Goal: Information Seeking & Learning: Find specific fact

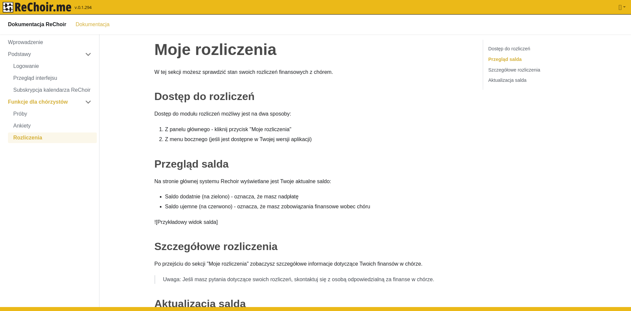
scroll to position [101, 0]
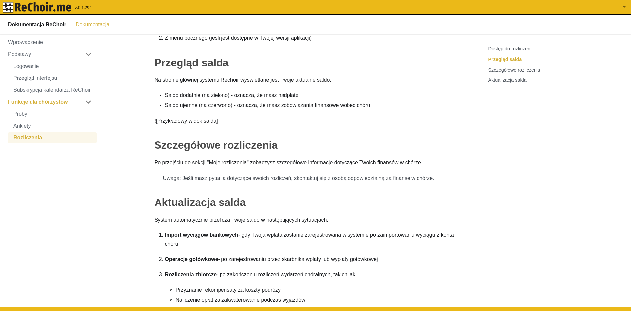
click at [47, 6] on img "rekłajer mi" at bounding box center [37, 7] width 69 height 11
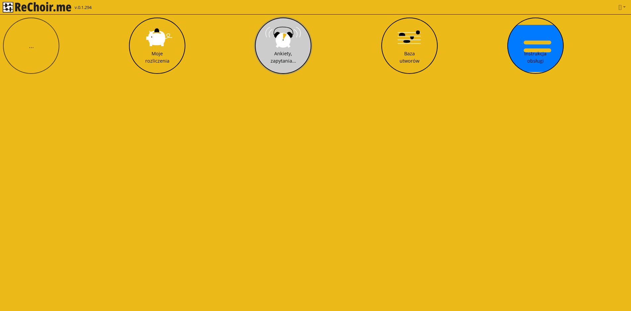
click at [292, 55] on div "Ankiety, zapytania..." at bounding box center [283, 57] width 26 height 14
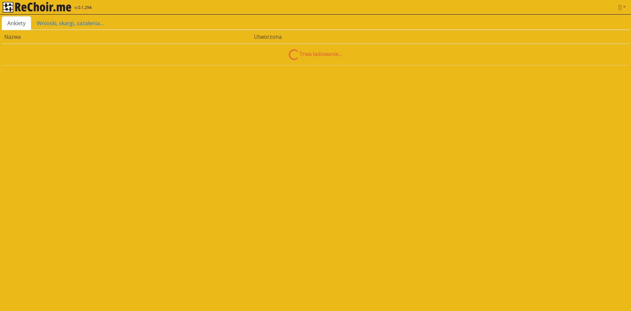
click at [363, 73] on html "**********" at bounding box center [315, 36] width 631 height 73
click at [56, 22] on link "Wnioski, skargi, zażalenia..." at bounding box center [70, 23] width 78 height 14
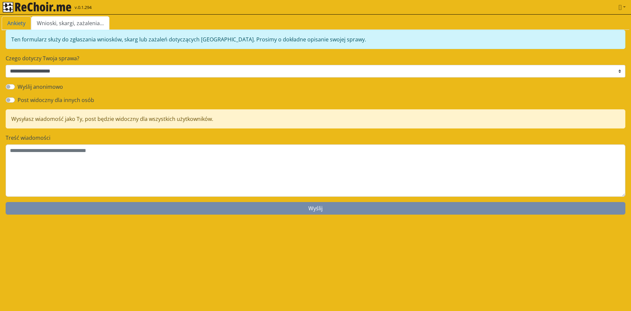
click at [20, 22] on link "Ankiety" at bounding box center [16, 23] width 29 height 14
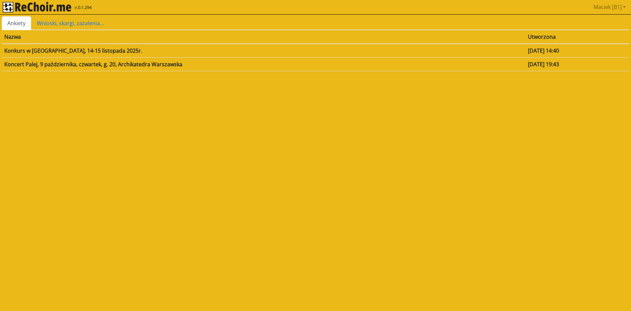
click at [166, 61] on td "Koncert Palej, 9 października, czwartek, g. 20, Archikatedra Warszawska" at bounding box center [263, 64] width 523 height 14
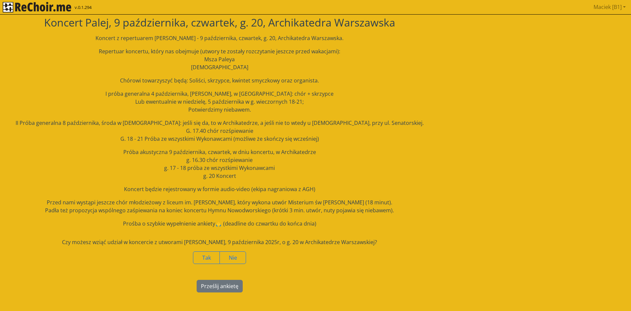
drag, startPoint x: 121, startPoint y: 152, endPoint x: 281, endPoint y: 175, distance: 162.1
click at [281, 175] on p "Próba akustyczna 9 października, czwartek, w dniu koncertu, w Archikatedrze g. …" at bounding box center [219, 164] width 435 height 32
copy p "Próba akustyczna 9 października, czwartek, w dniu koncertu, w Archikatedrze g. …"
click at [342, 117] on div "Koncert z repertuarem [PERSON_NAME] - 9 października, czwartek, g. 20, Archikat…" at bounding box center [219, 131] width 435 height 194
